Goal: Task Accomplishment & Management: Manage account settings

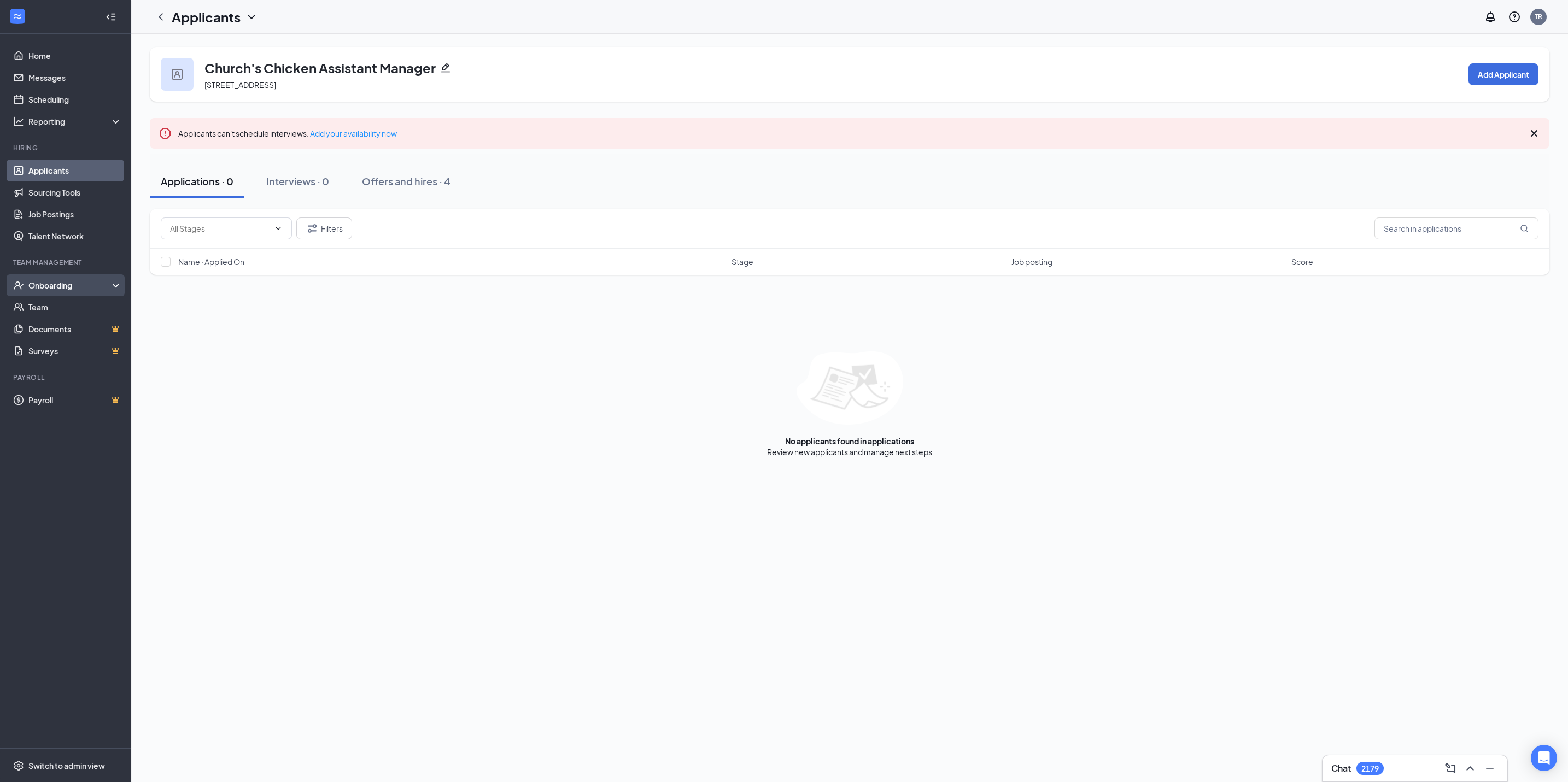
click at [46, 278] on div "Onboarding" at bounding box center [66, 285] width 131 height 22
click at [48, 308] on link "Overview" at bounding box center [75, 307] width 93 height 22
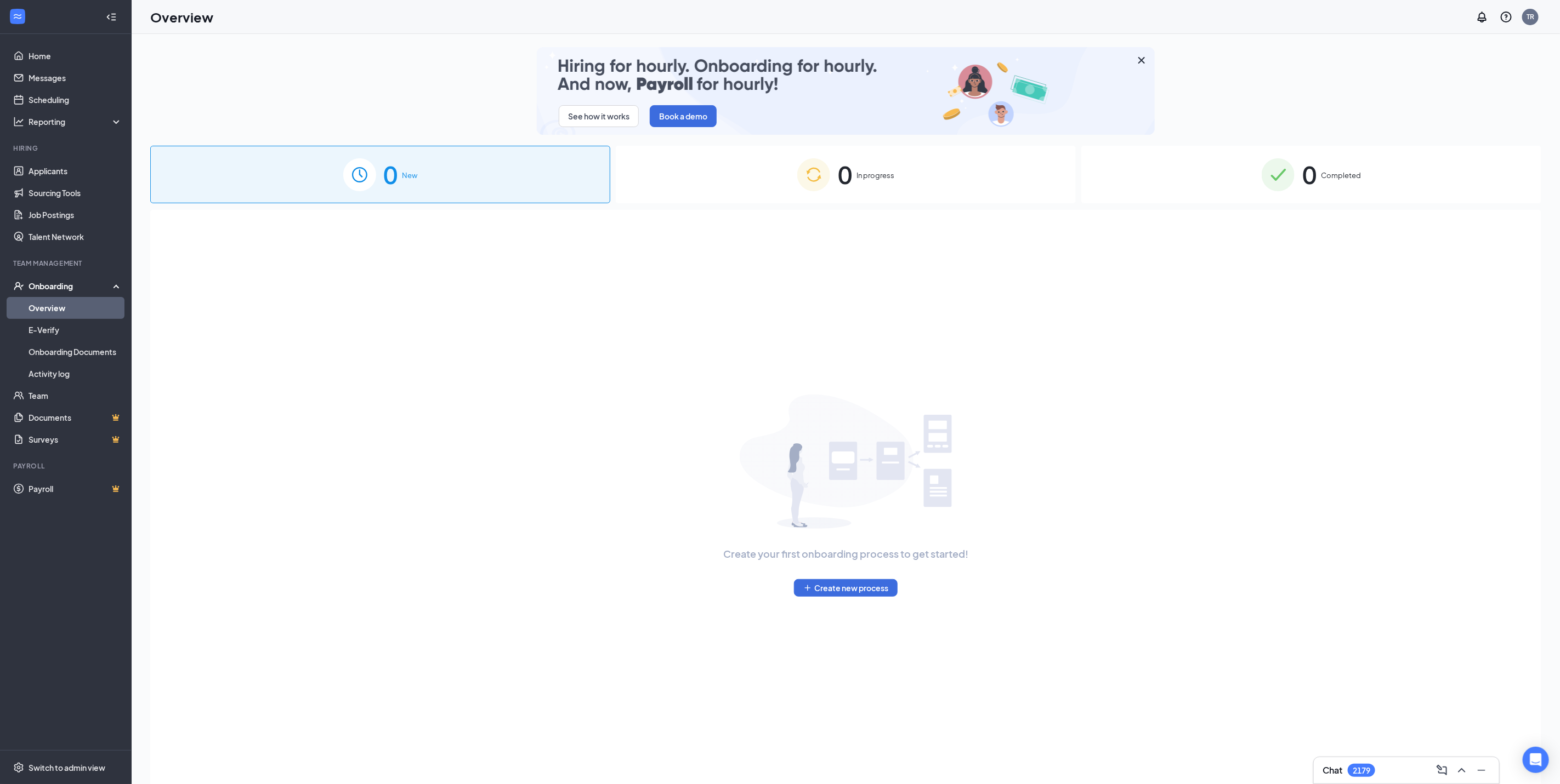
drag, startPoint x: 1318, startPoint y: 196, endPoint x: 1307, endPoint y: 207, distance: 15.6
click at [1317, 197] on div "0 Completed" at bounding box center [1311, 175] width 460 height 57
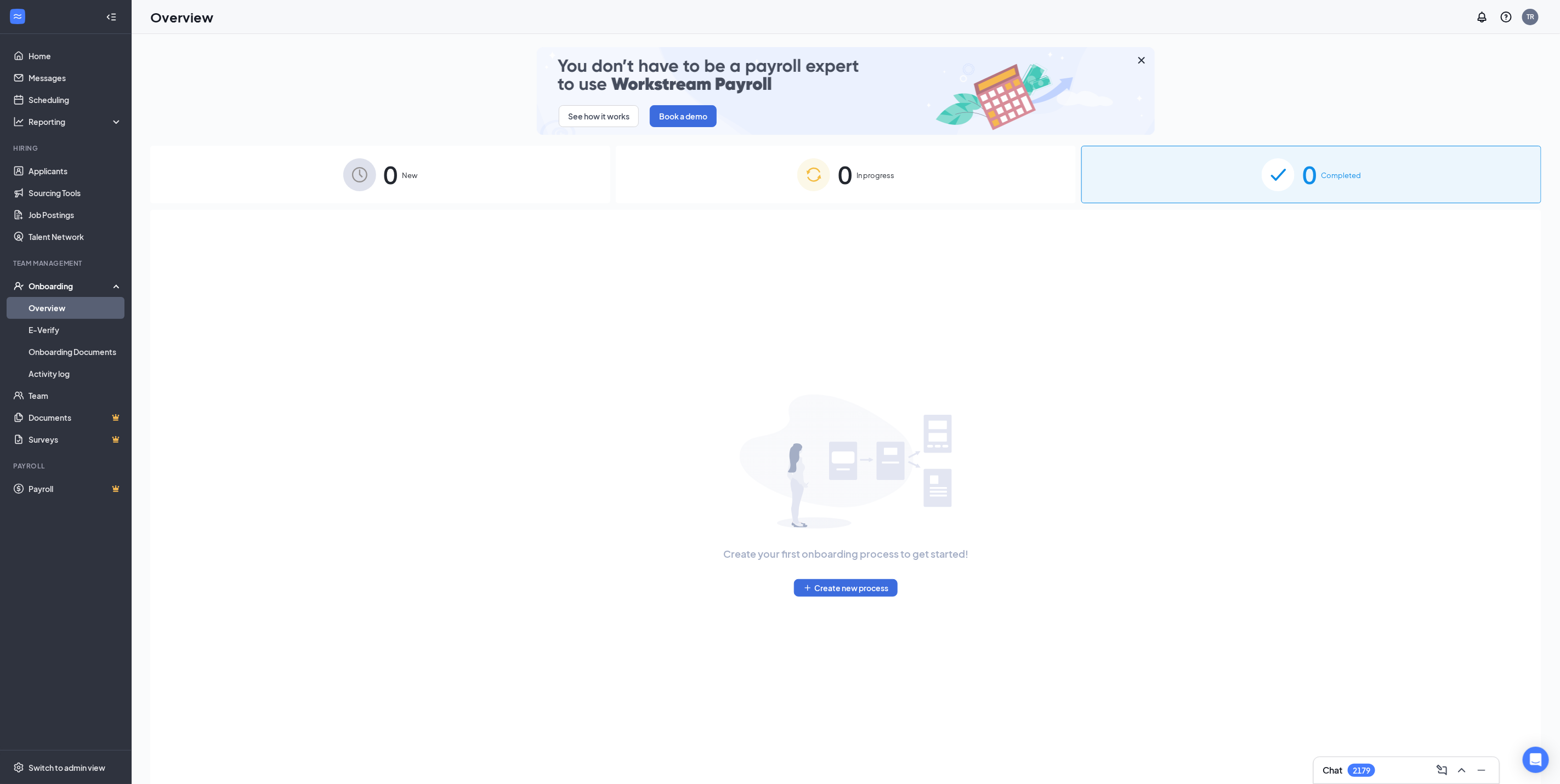
click at [1362, 177] on div "0 Completed" at bounding box center [1311, 175] width 460 height 57
click at [1357, 175] on span "Completed" at bounding box center [1341, 175] width 40 height 11
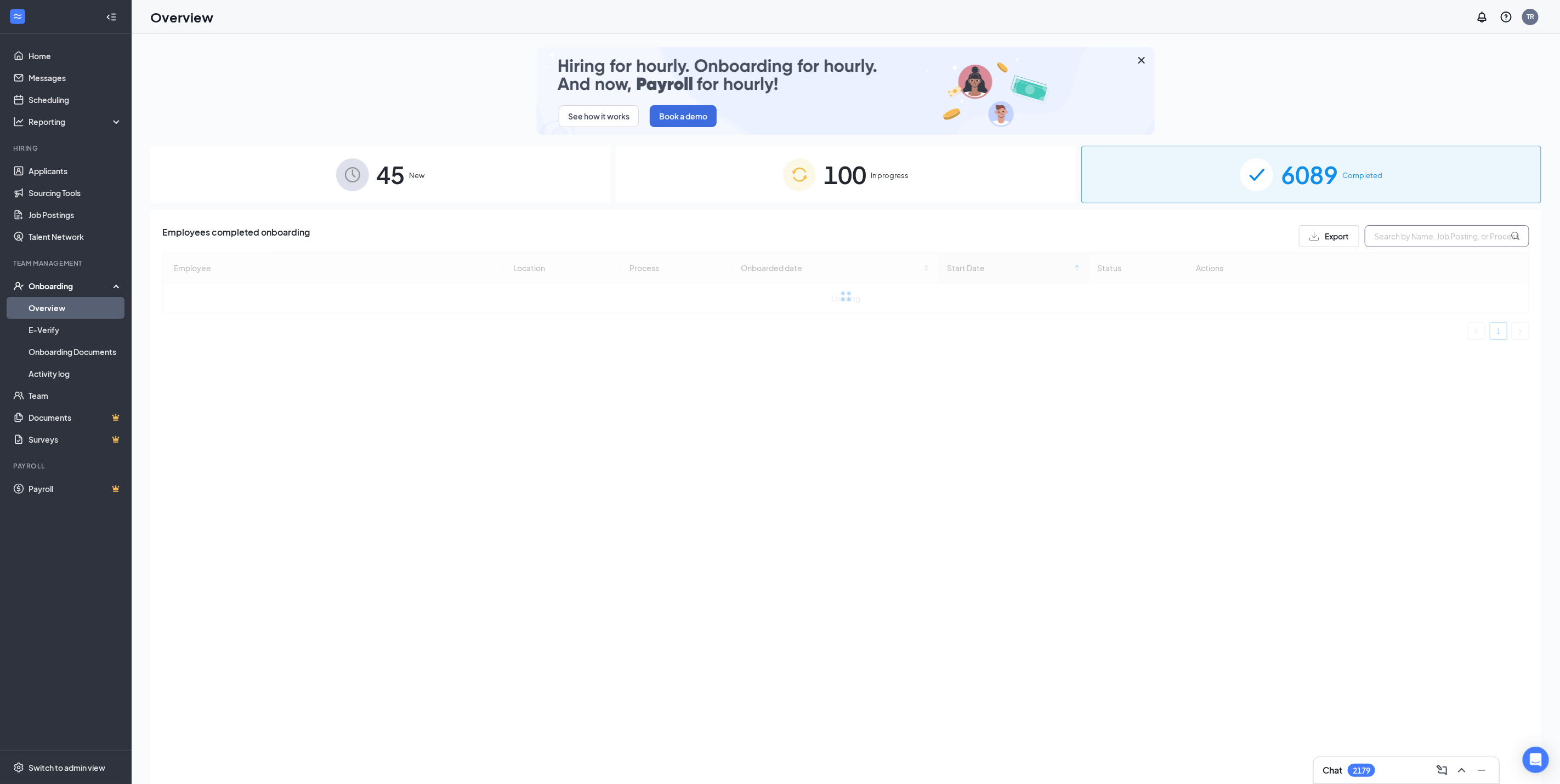
click at [1385, 232] on input "text" at bounding box center [1447, 236] width 165 height 22
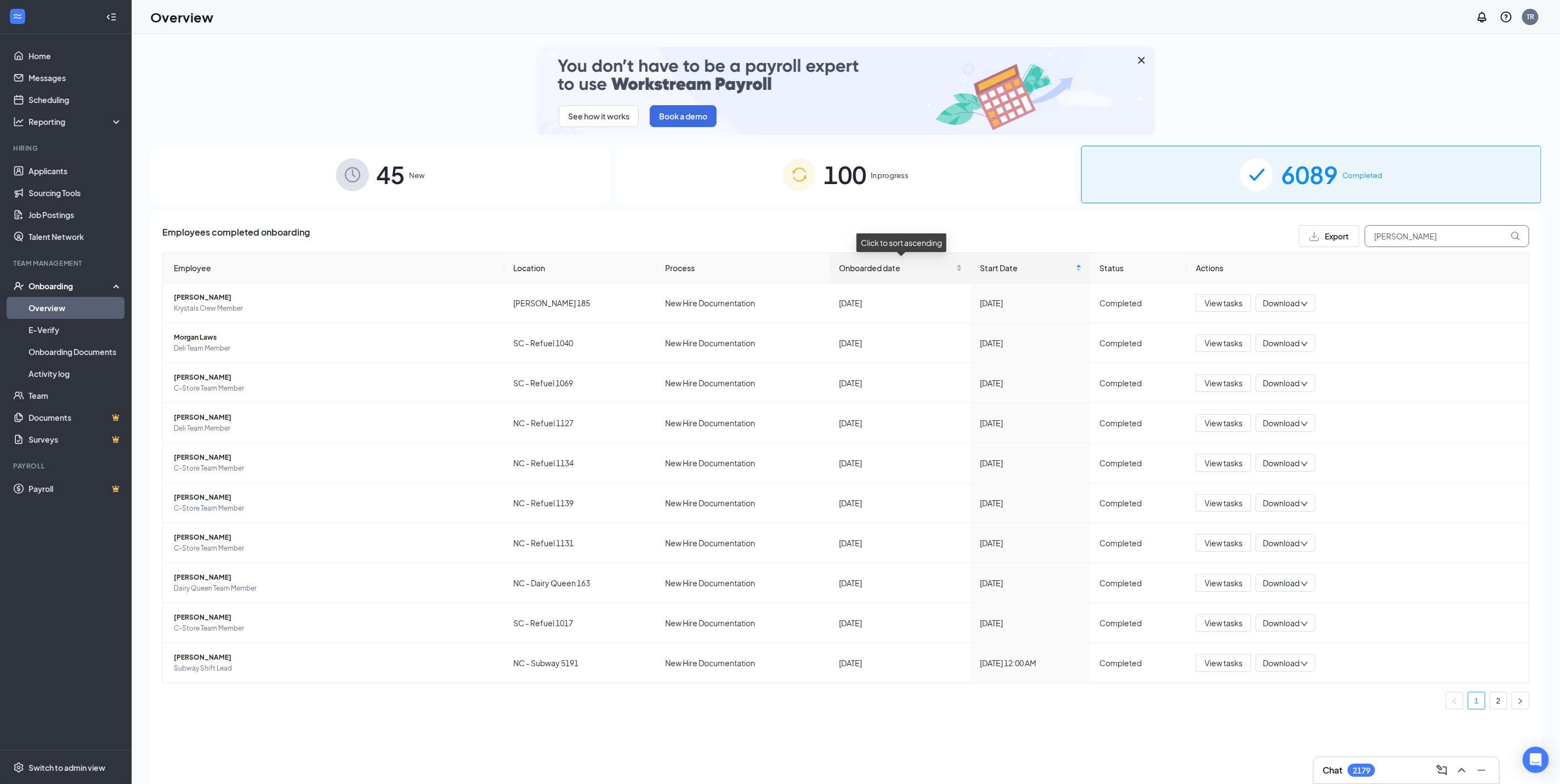
type input "[PERSON_NAME]"
click at [847, 272] on span "Onboarded date" at bounding box center [896, 268] width 115 height 12
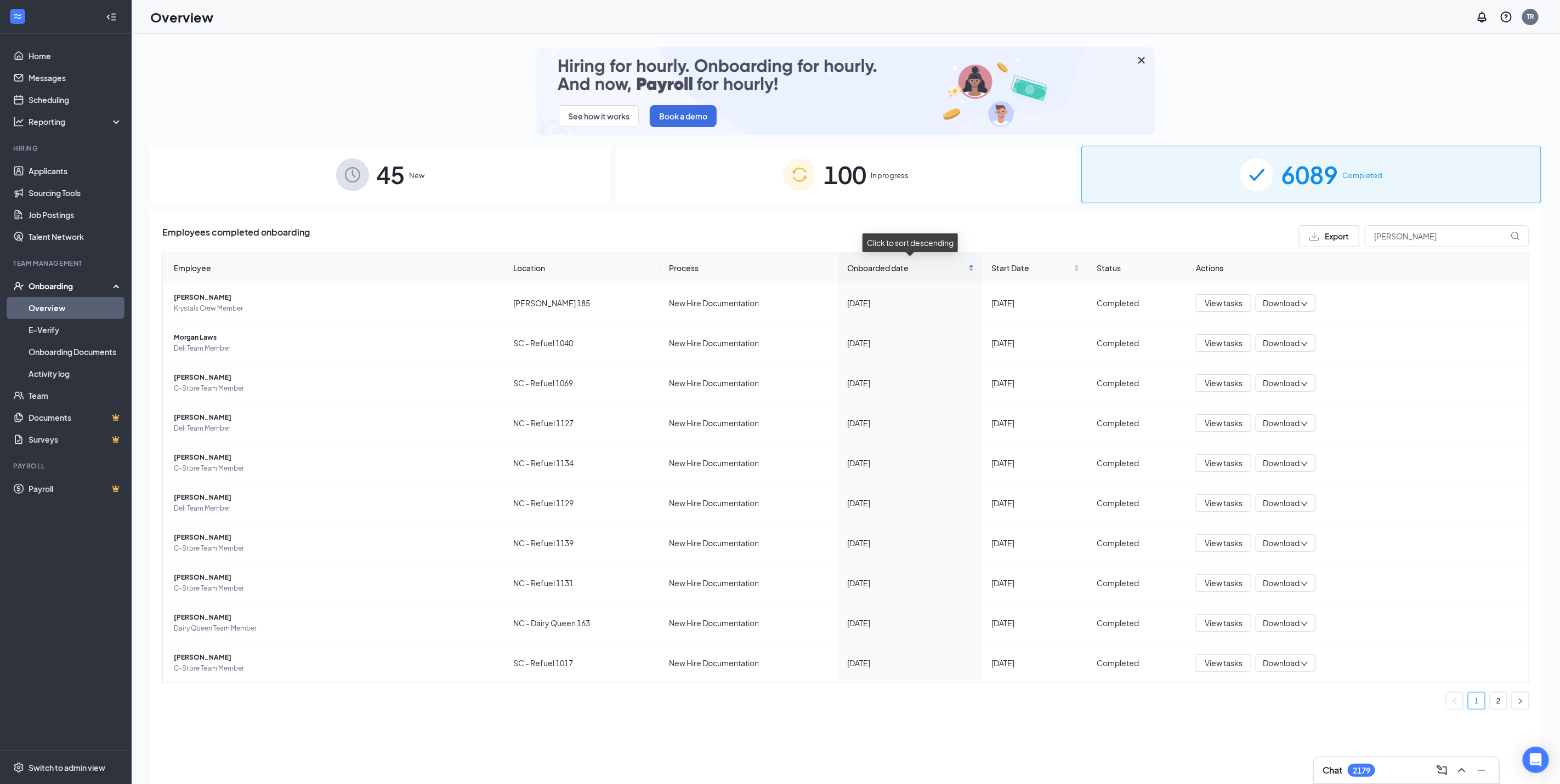
click at [847, 270] on div "Onboarded date" at bounding box center [910, 268] width 127 height 12
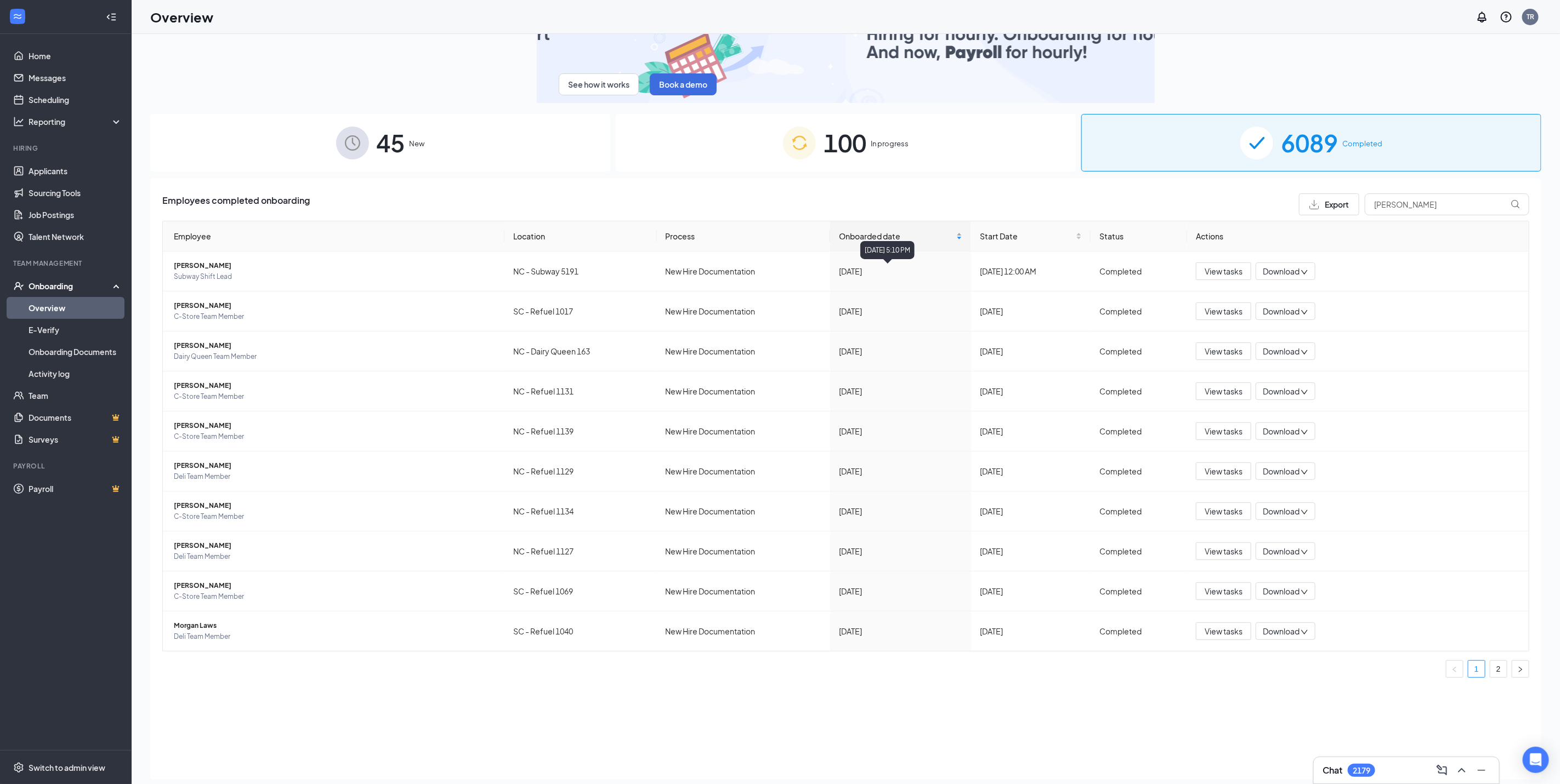
scroll to position [49, 0]
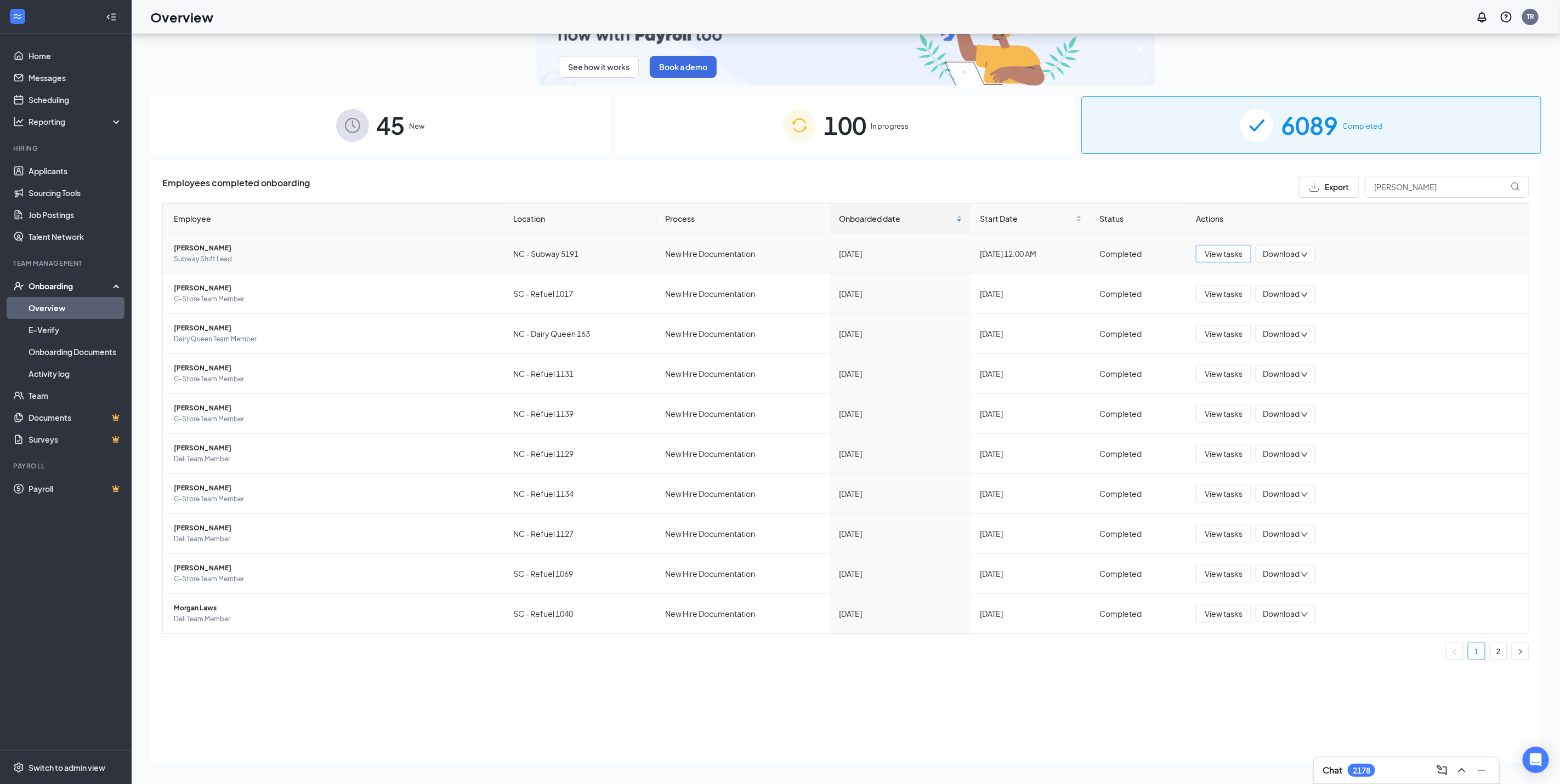
click at [1237, 250] on span "View tasks" at bounding box center [1223, 253] width 38 height 12
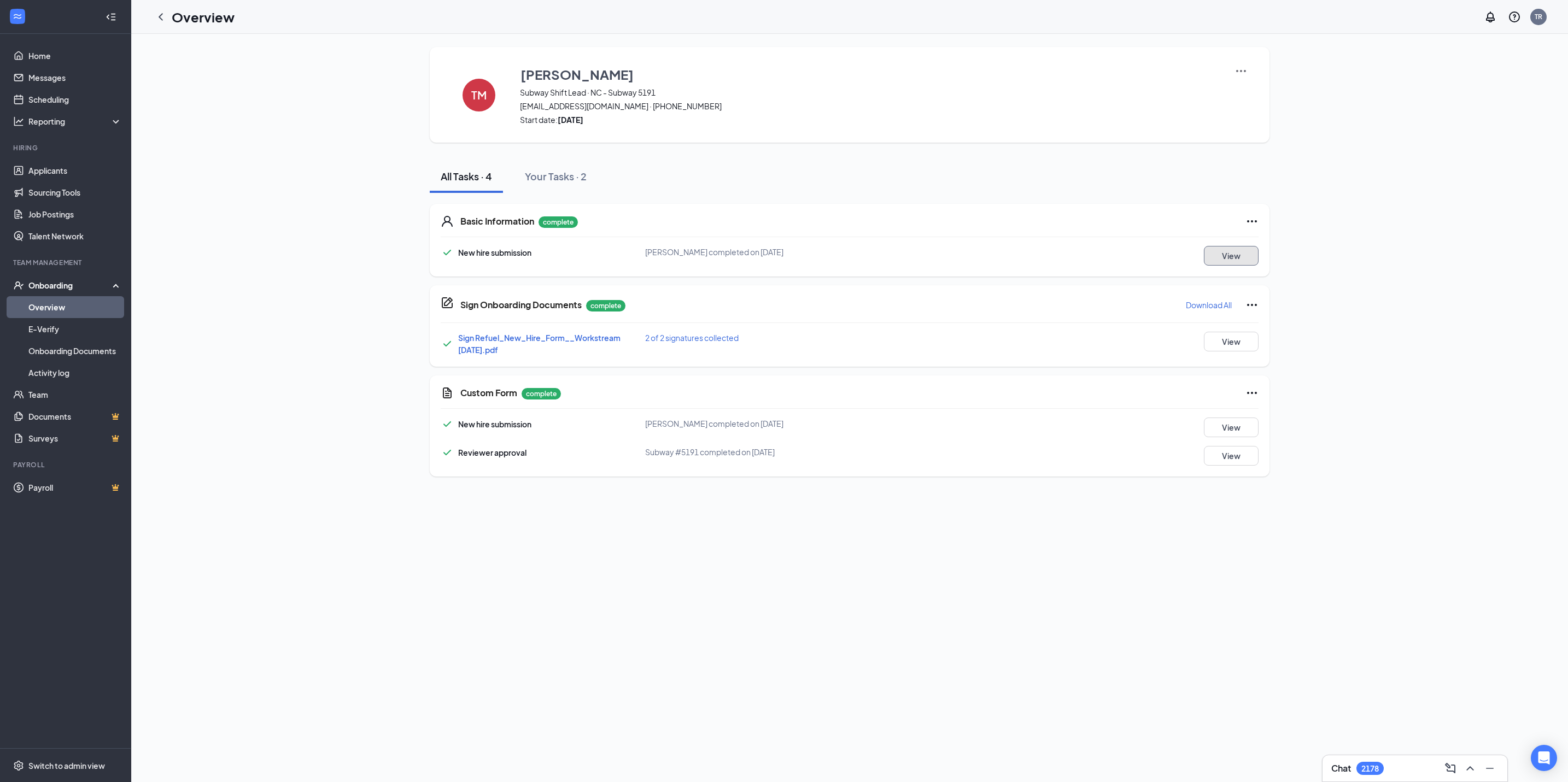
click at [1242, 255] on button "View" at bounding box center [1231, 256] width 55 height 20
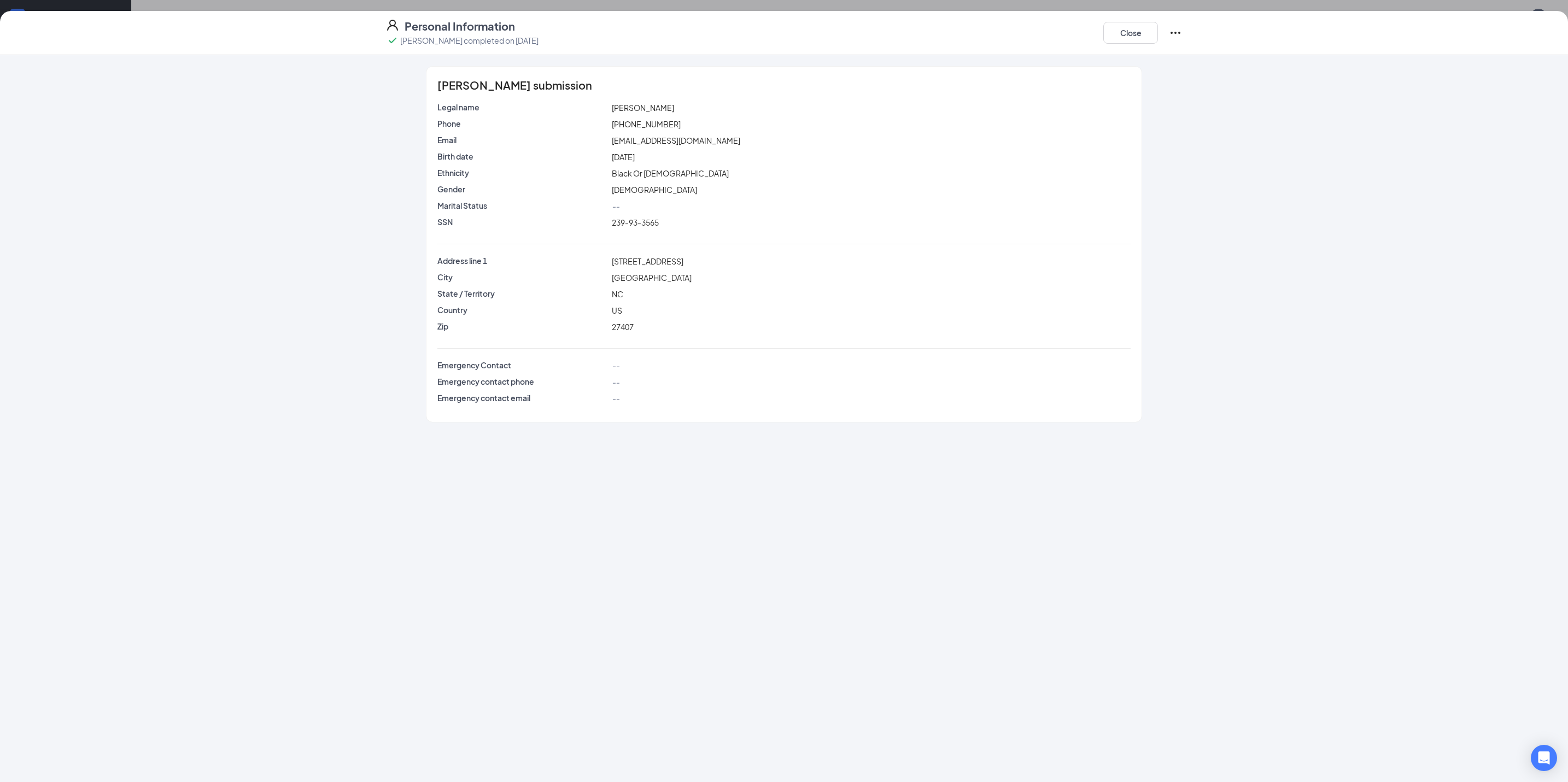
click at [637, 221] on span "239-93-3565" at bounding box center [635, 223] width 47 height 10
click at [638, 221] on span "239-93-3565" at bounding box center [635, 223] width 47 height 10
copy span "239-93-3565"
click at [1128, 23] on button "Close" at bounding box center [1131, 33] width 55 height 22
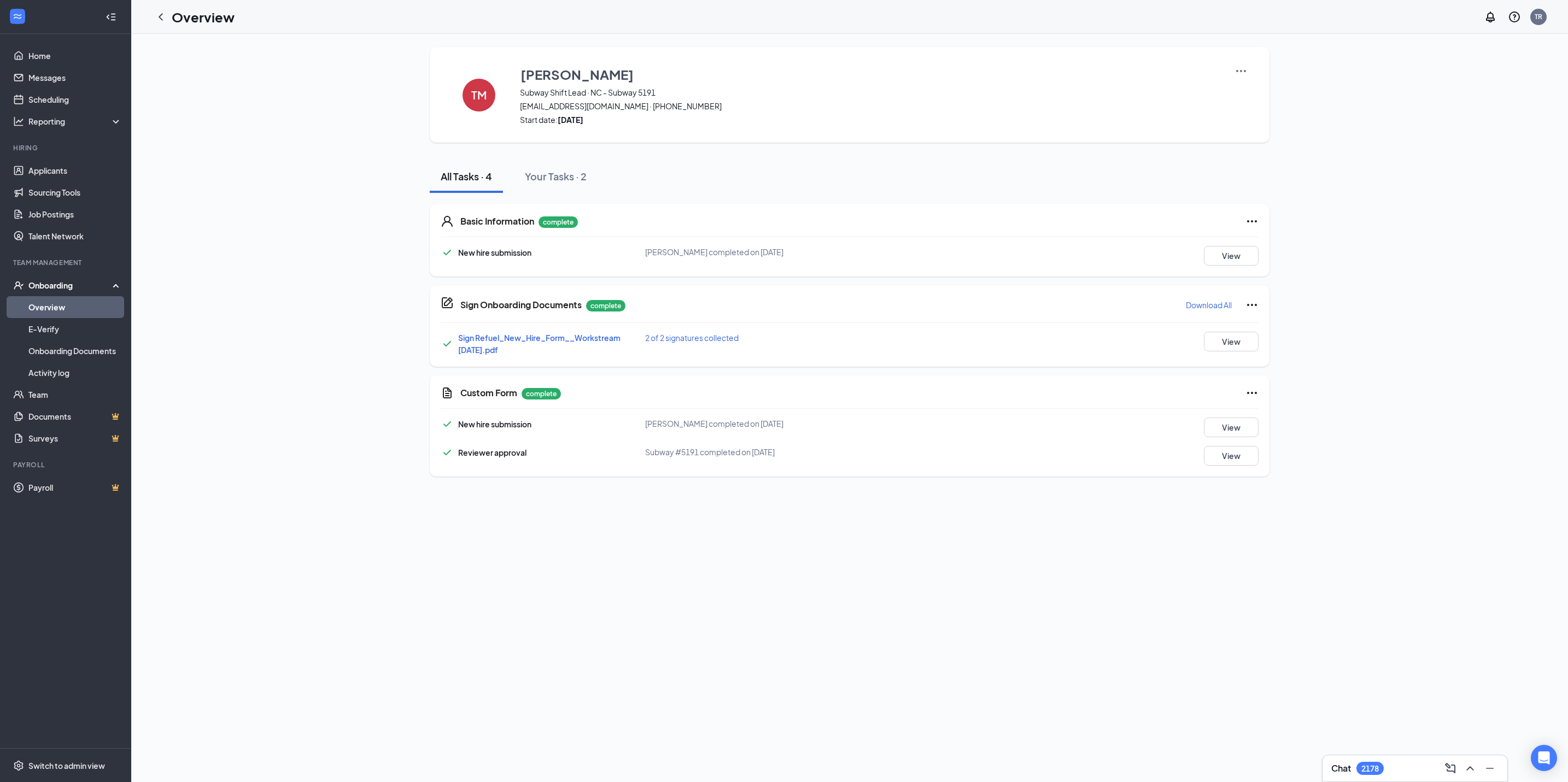
click at [1205, 300] on p "Download All" at bounding box center [1209, 305] width 46 height 11
click at [1368, 357] on div "TM [PERSON_NAME] Subway Shift Lead · NC - Subway 5191 [EMAIL_ADDRESS][DOMAIN_NA…" at bounding box center [849, 262] width 1400 height 430
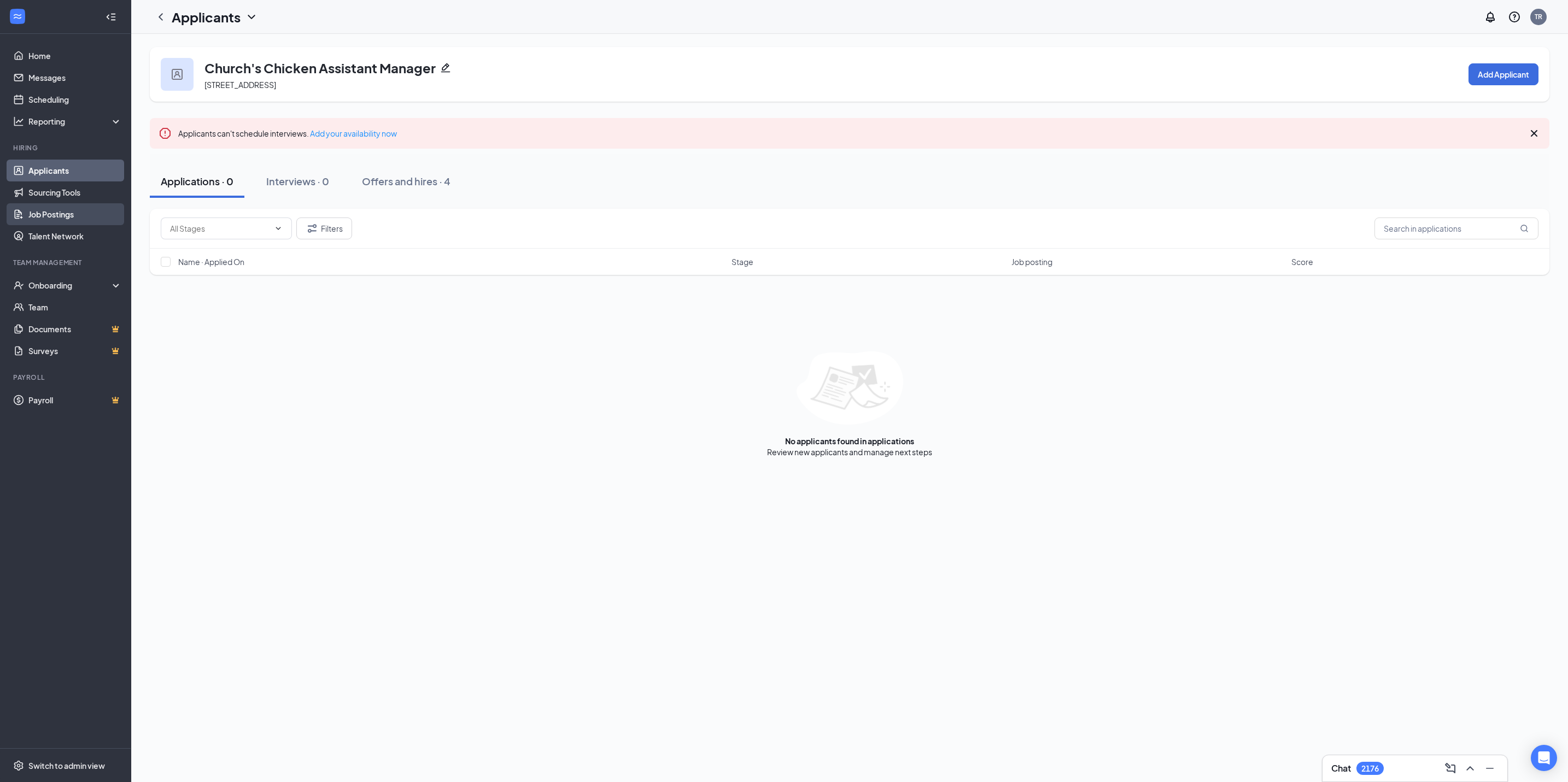
click at [76, 212] on link "Job Postings" at bounding box center [75, 214] width 93 height 22
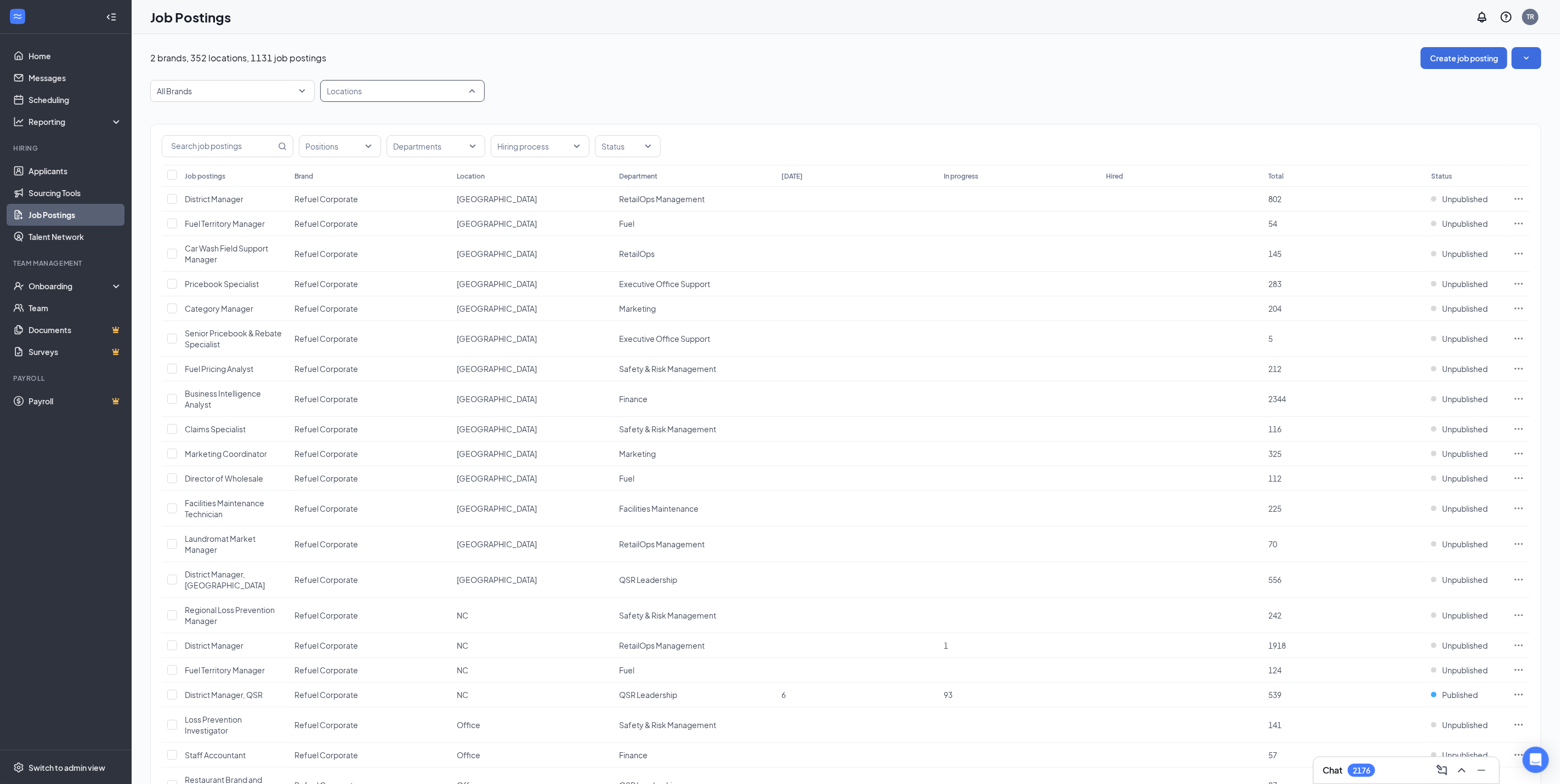
click at [386, 97] on div at bounding box center [396, 91] width 148 height 18
type input "159"
click at [416, 119] on span "NC - Dairy Queen 159" at bounding box center [381, 121] width 77 height 10
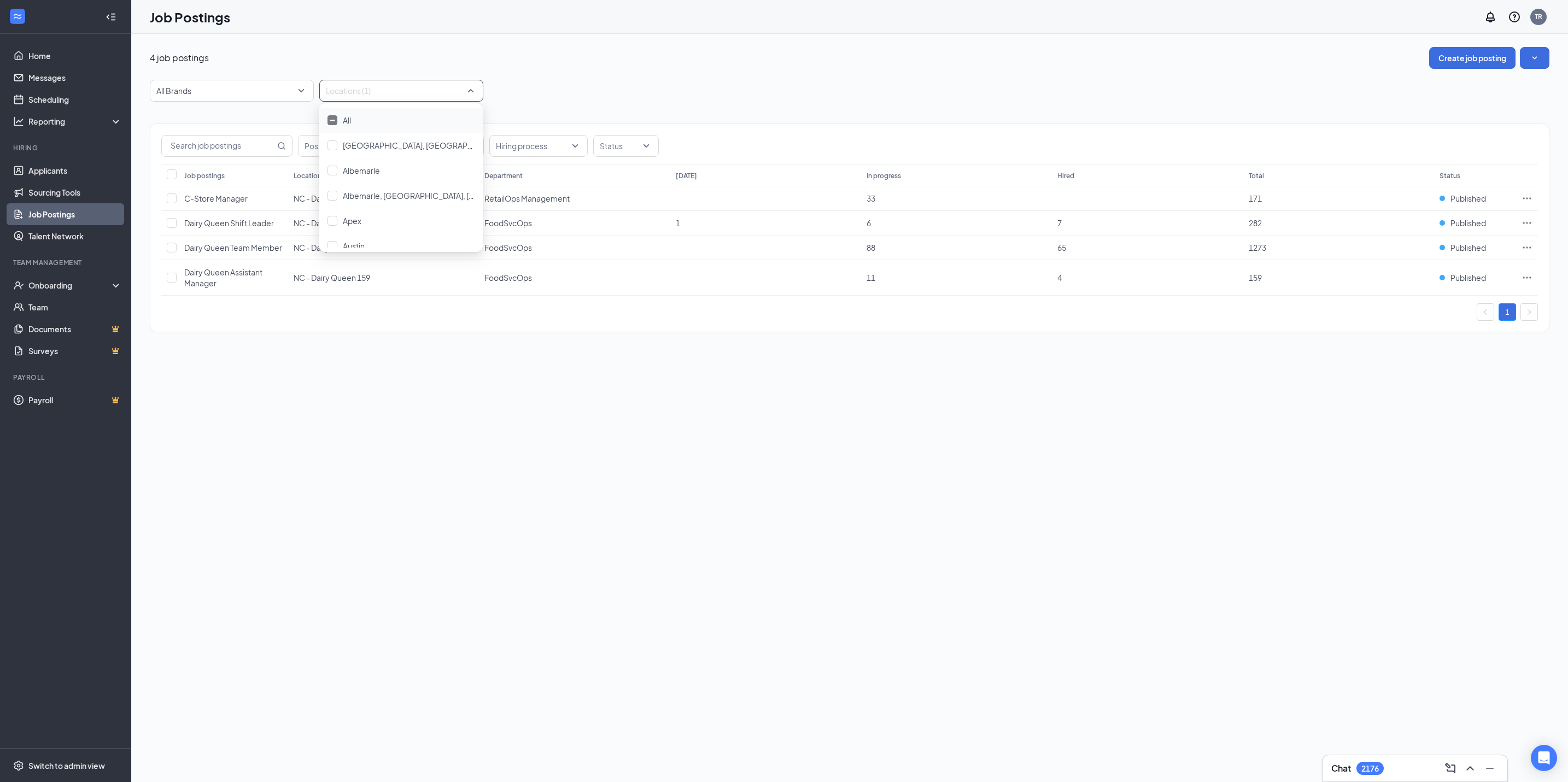
click at [927, 589] on div "4 job postings Create job posting All Brands Locations (1) Positions Department…" at bounding box center [849, 408] width 1437 height 748
click at [1529, 223] on icon "Ellipses" at bounding box center [1527, 223] width 11 height 11
click at [1414, 246] on span "Edit job posting" at bounding box center [1404, 247] width 55 height 10
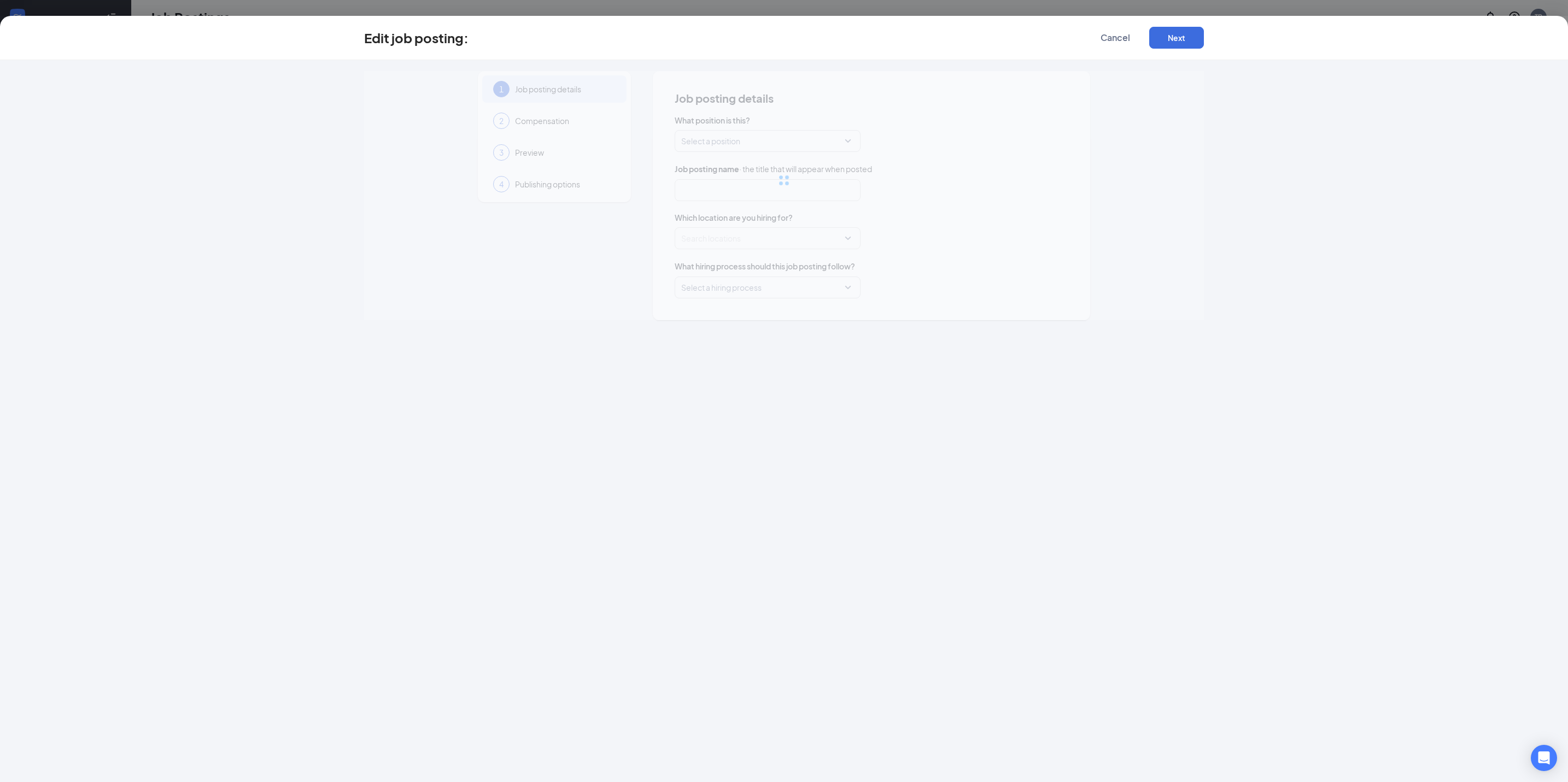
type input "Dairy Queen Shift Leader"
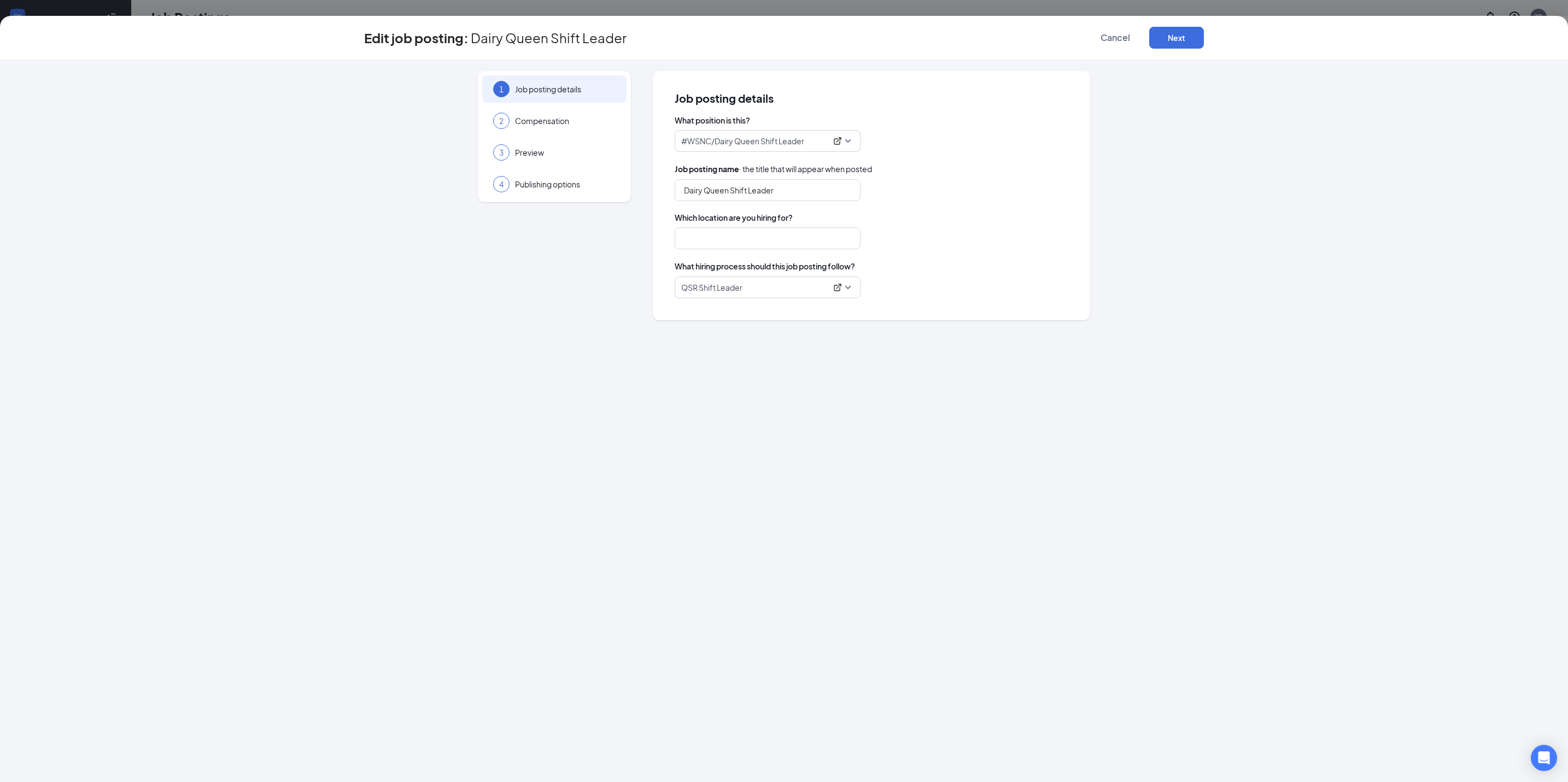
type input "NC - Dairy Queen 159"
click at [944, 527] on div "1 Job posting details 2 Compensation 3 Preview 4 Publishing options Job posting…" at bounding box center [784, 421] width 1568 height 722
drag, startPoint x: 960, startPoint y: 238, endPoint x: 944, endPoint y: 214, distance: 28.8
click at [960, 238] on div "NC - Dairy Queen 159" at bounding box center [871, 238] width 394 height 22
drag, startPoint x: 1096, startPoint y: 40, endPoint x: 1096, endPoint y: 46, distance: 6.0
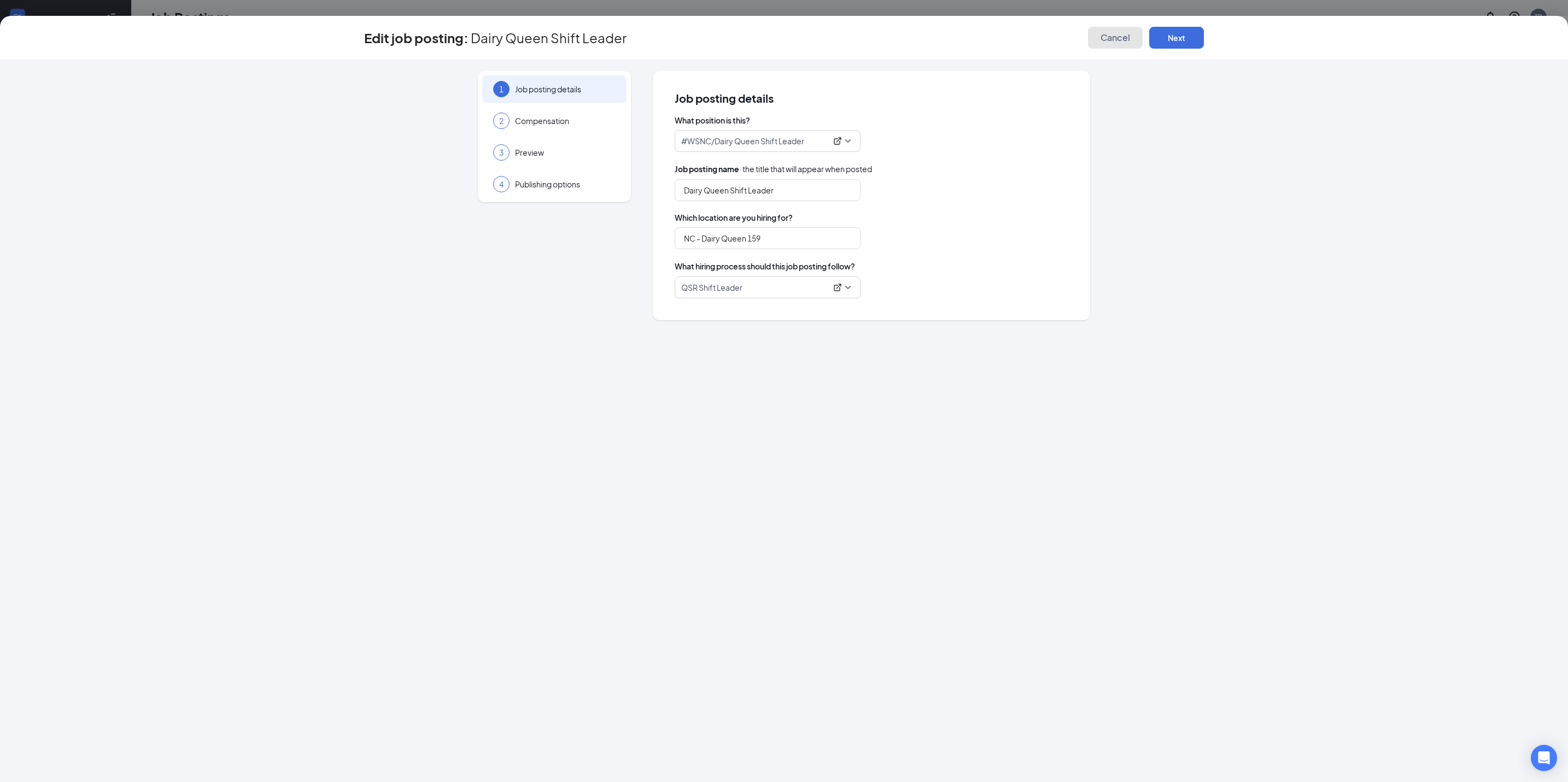
click at [1096, 40] on button "Cancel" at bounding box center [1116, 38] width 55 height 22
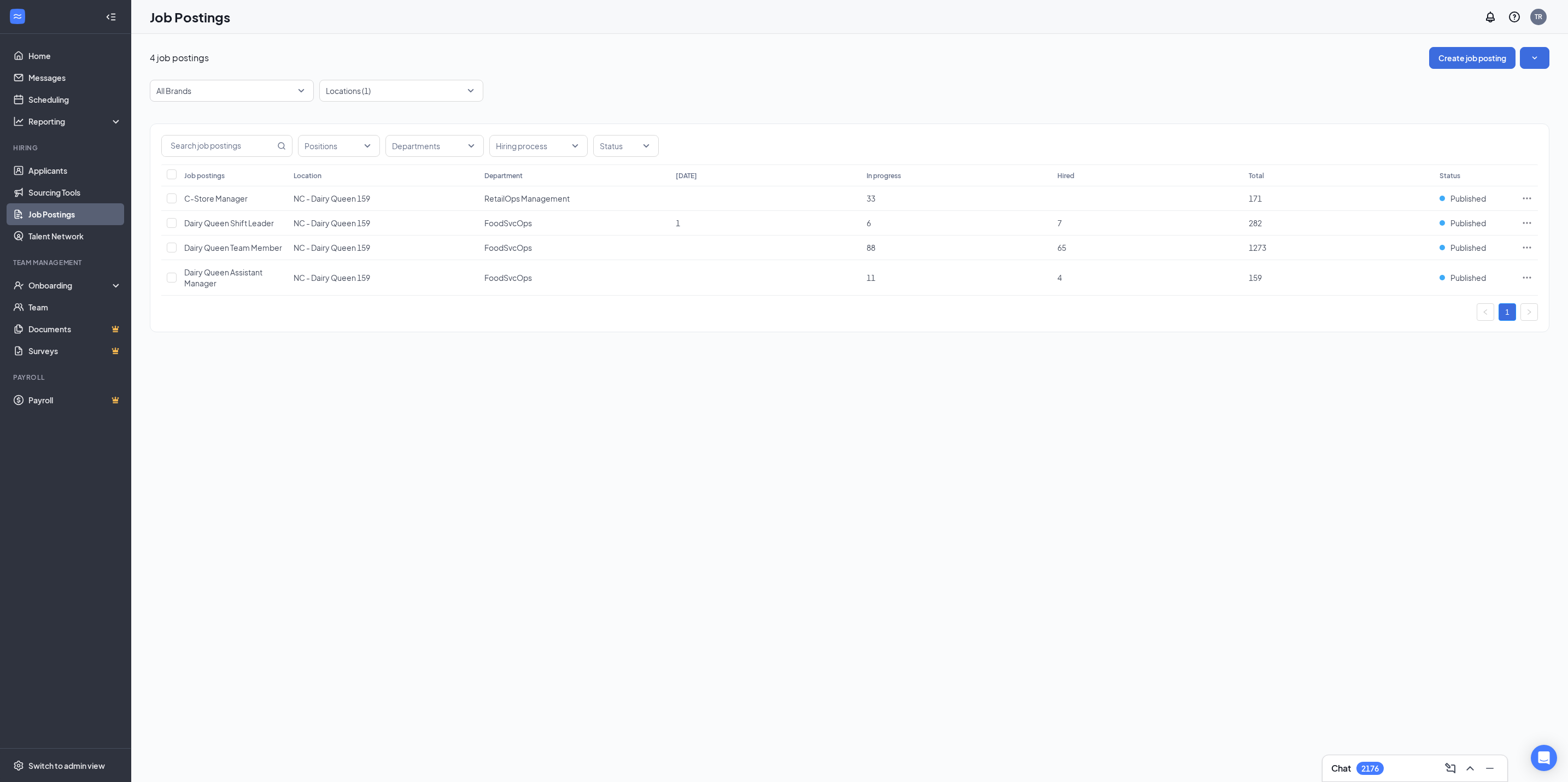
drag, startPoint x: 1526, startPoint y: 226, endPoint x: 1253, endPoint y: 402, distance: 324.8
click at [1113, 490] on div "4 job postings Create job posting All Brands Locations (1) Positions Department…" at bounding box center [849, 408] width 1437 height 748
click at [1527, 223] on icon "Ellipses" at bounding box center [1527, 223] width 8 height 1
click at [1411, 345] on span "View applicants" at bounding box center [1405, 343] width 56 height 10
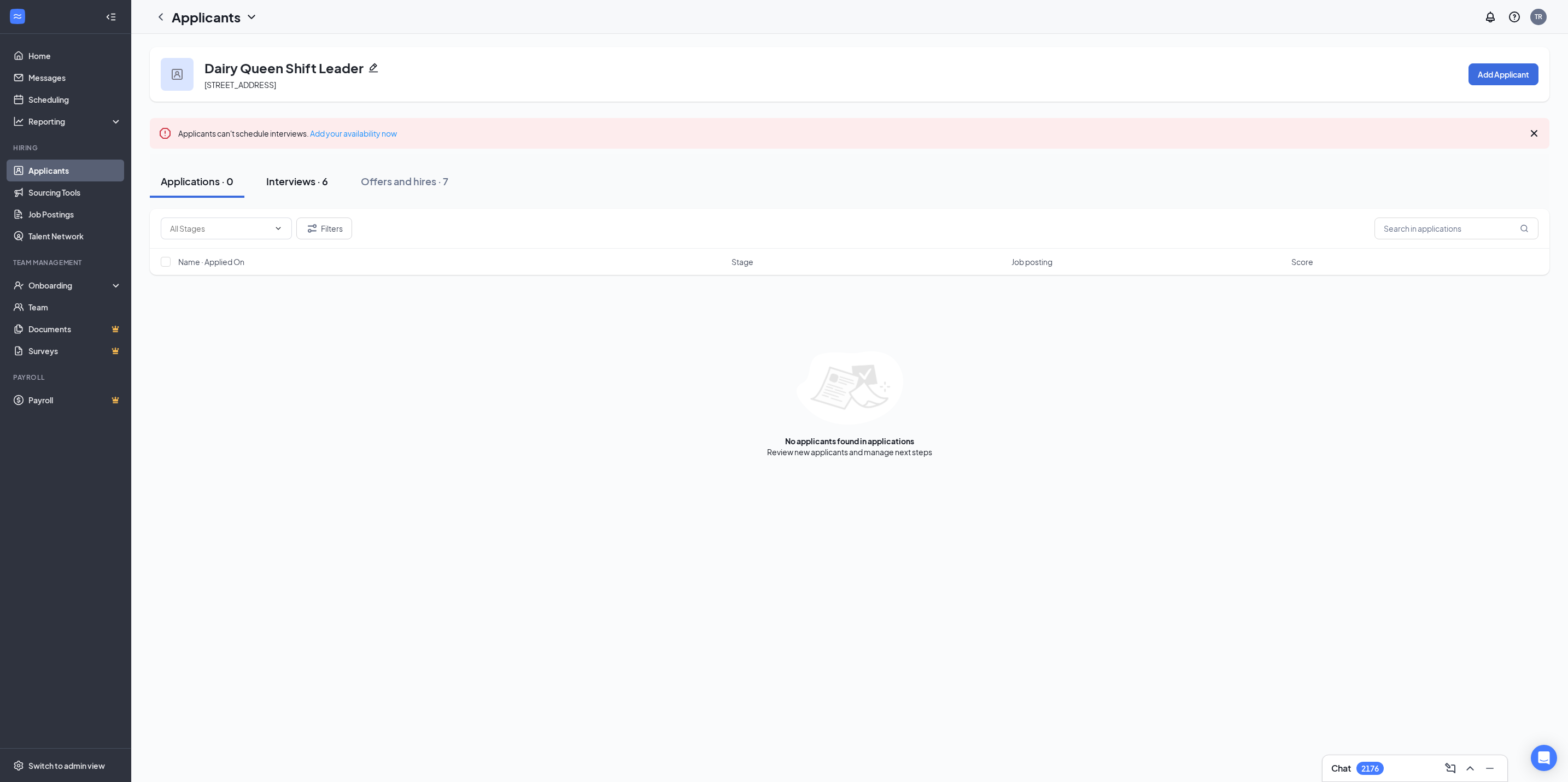
click at [300, 179] on div "Interviews · 6" at bounding box center [297, 181] width 62 height 14
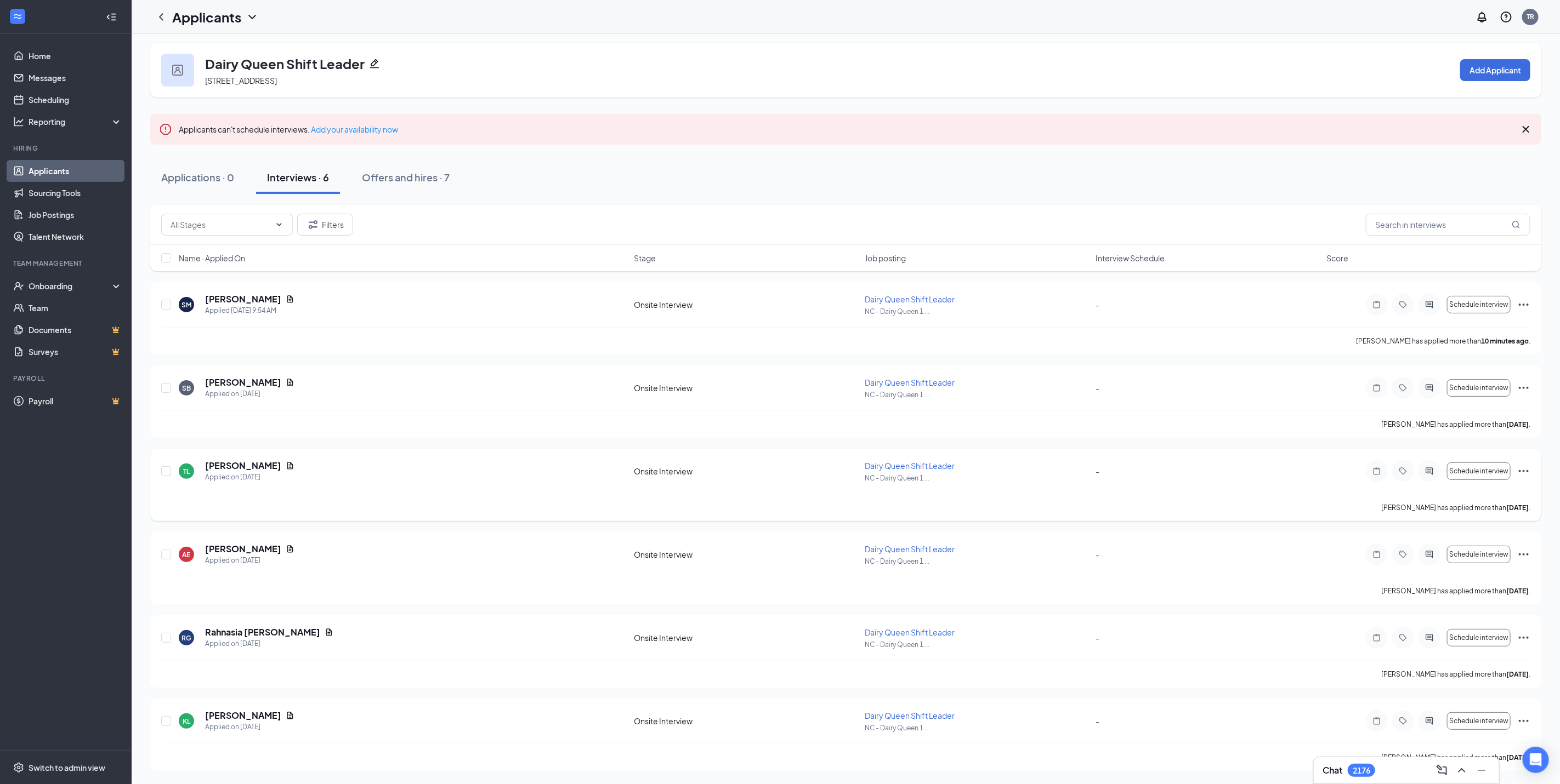
scroll to position [6, 0]
click at [391, 167] on button "Offers and hires · 7" at bounding box center [405, 177] width 109 height 33
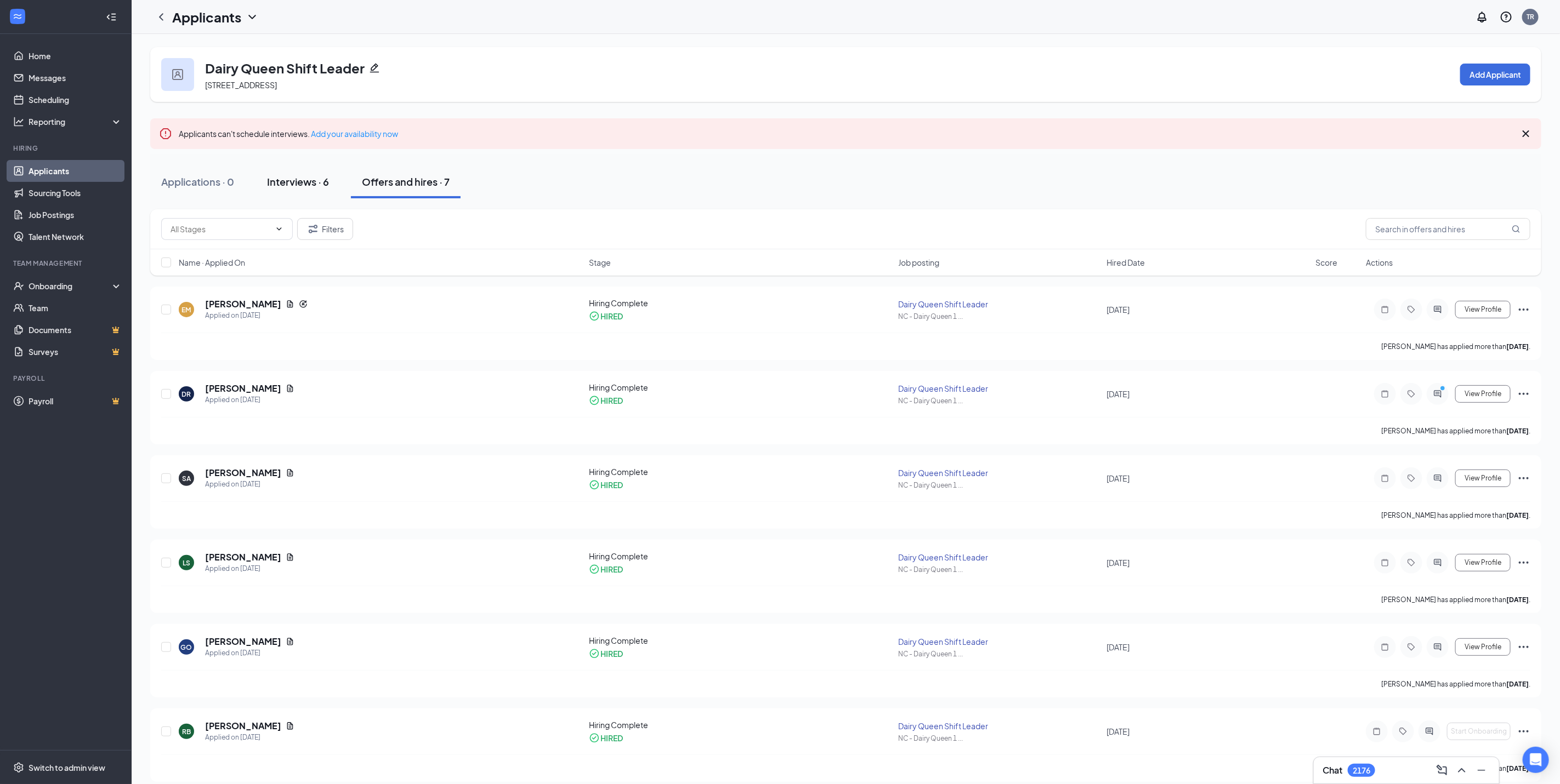
drag, startPoint x: 290, startPoint y: 189, endPoint x: 296, endPoint y: 181, distance: 10.0
click at [293, 186] on button "Interviews · 6" at bounding box center [298, 182] width 84 height 33
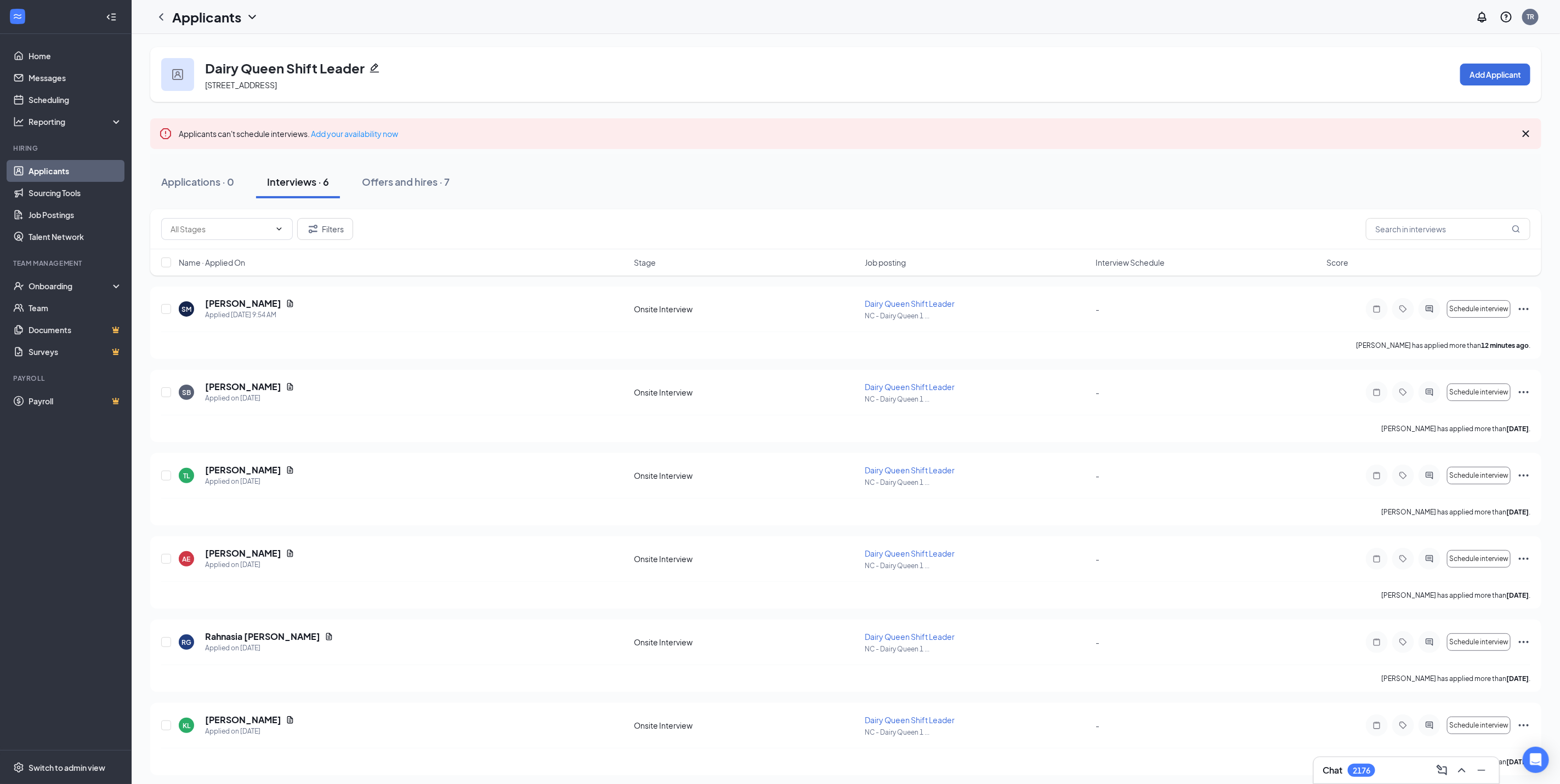
click at [1156, 175] on div "Applications · 0 Interviews · 6 Offers and hires · 7" at bounding box center [846, 182] width 1391 height 33
